Goal: Check status: Check status

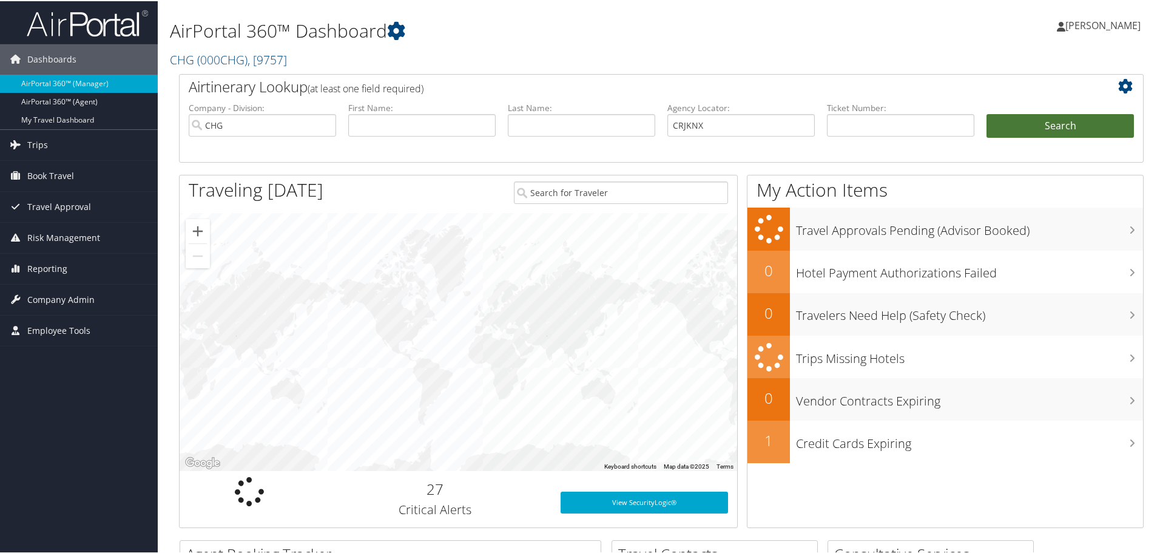
type input "CRJKNX"
click at [1020, 126] on button "Search" at bounding box center [1059, 125] width 147 height 24
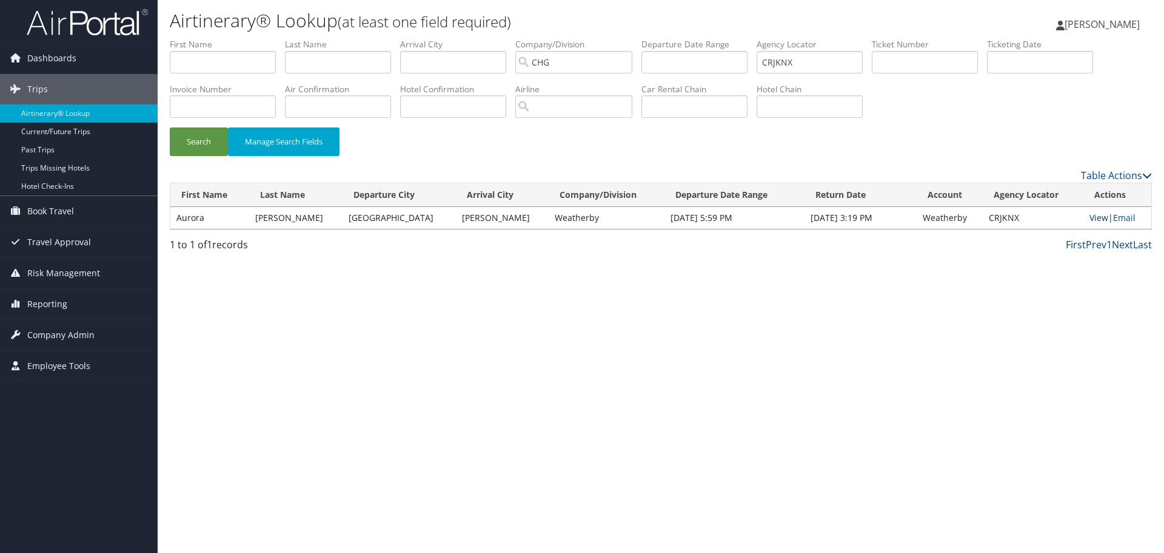
click at [1092, 218] on link "View" at bounding box center [1099, 218] width 19 height 12
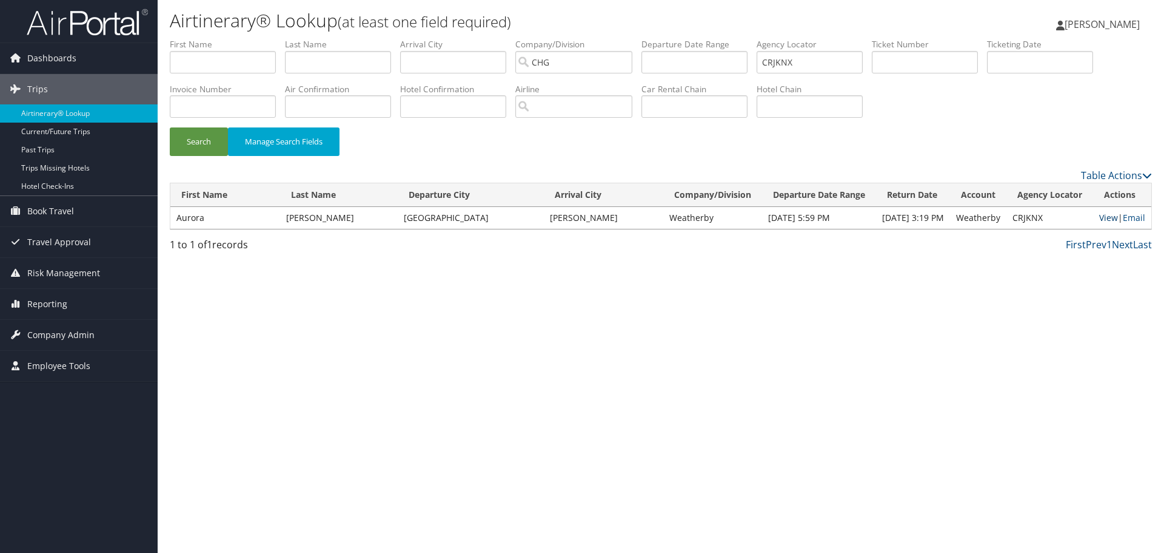
click at [1106, 217] on link "View" at bounding box center [1109, 218] width 19 height 12
drag, startPoint x: 590, startPoint y: 30, endPoint x: 532, endPoint y: 25, distance: 57.8
click at [528, 24] on div "Airtinerary® Lookup (at least one field required) Thomas Klein Thomas Klein My …" at bounding box center [661, 276] width 1007 height 553
paste input "NIKCLQ"
type input "NIKCLQ"
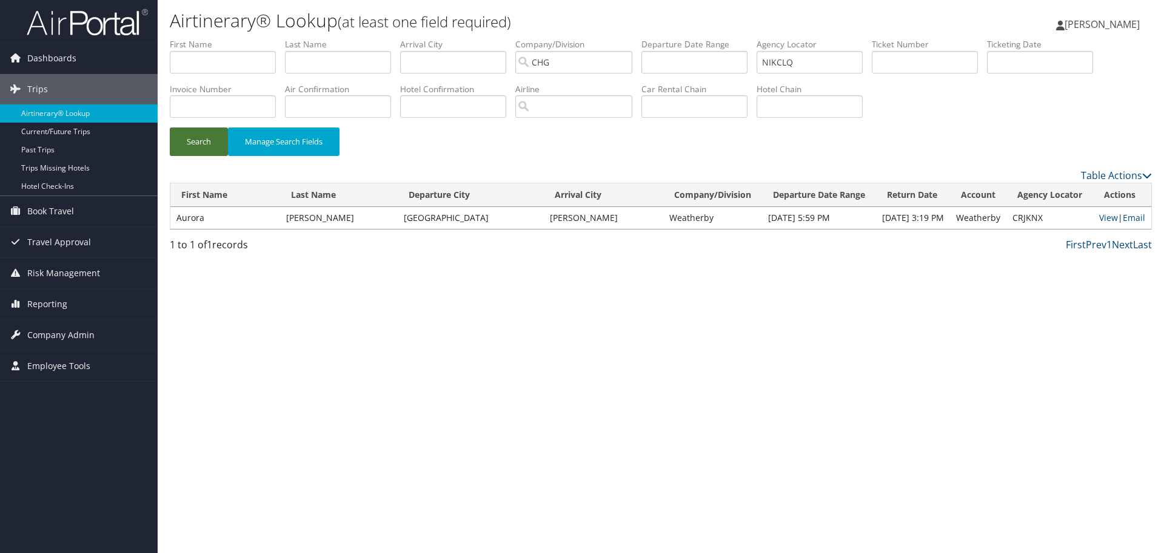
click at [215, 136] on button "Search" at bounding box center [199, 141] width 58 height 29
click at [1104, 217] on link "View" at bounding box center [1109, 218] width 19 height 12
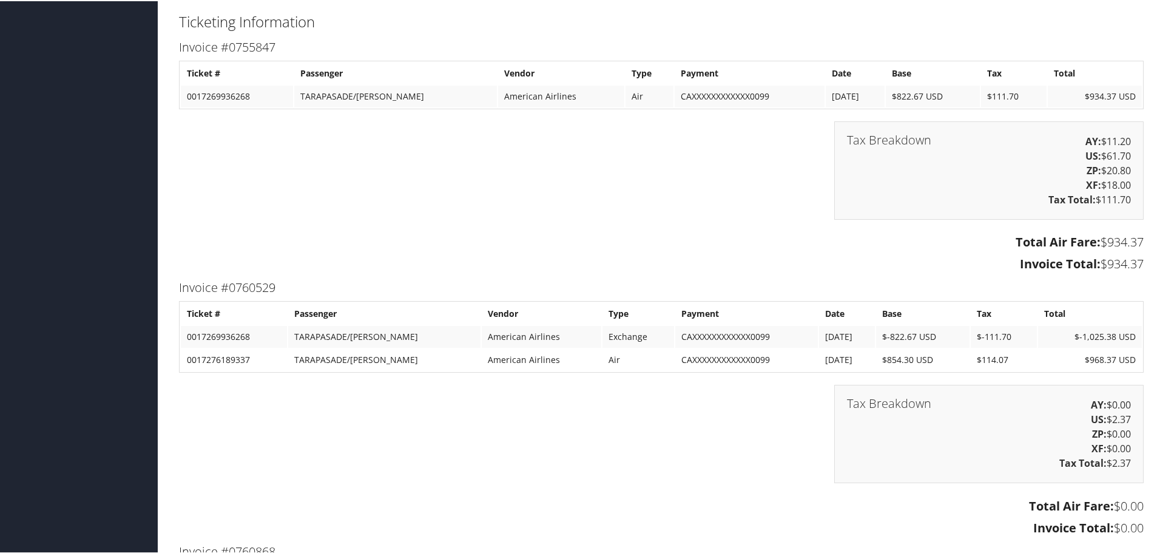
scroll to position [1936, 0]
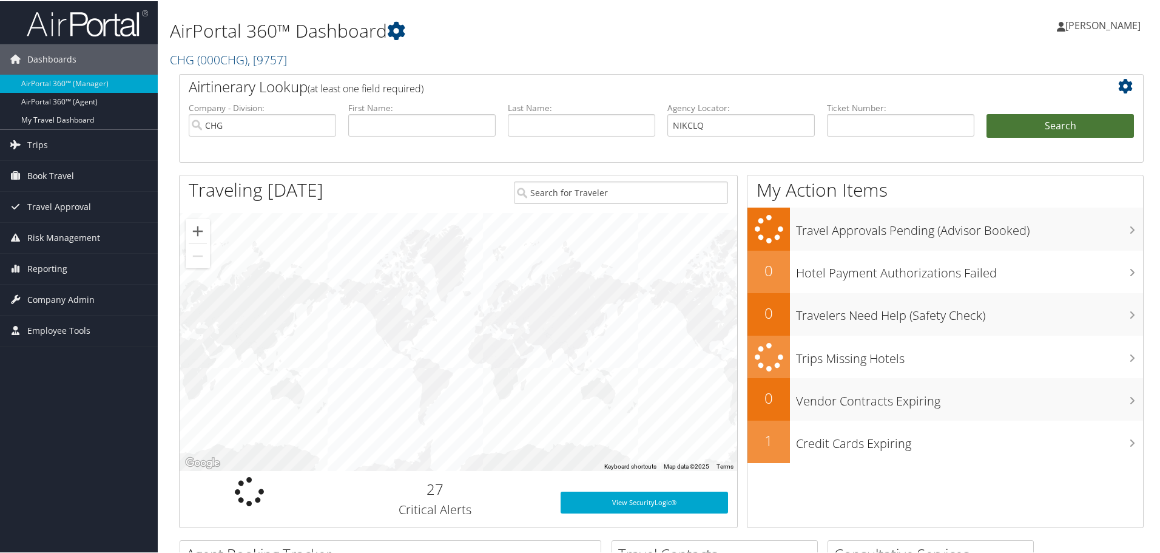
type input "NIKCLQ"
click at [1031, 119] on button "Search" at bounding box center [1059, 125] width 147 height 24
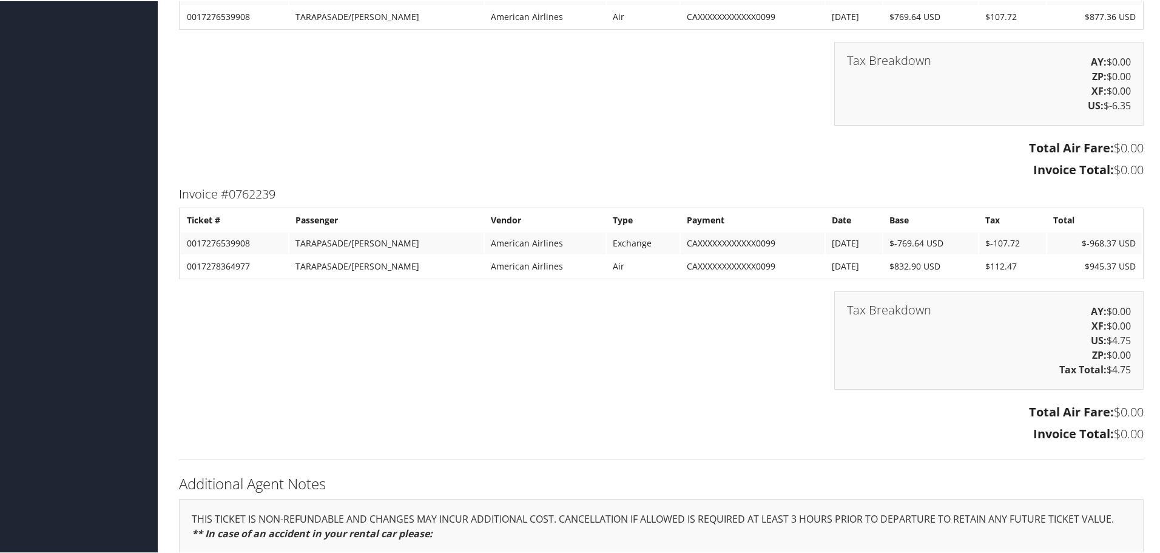
scroll to position [2669, 0]
